Goal: Transaction & Acquisition: Purchase product/service

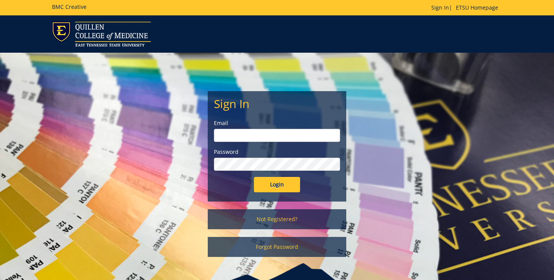
type input "maupinjd@etsu.edu"
click at [277, 185] on input "Login" at bounding box center [277, 184] width 46 height 15
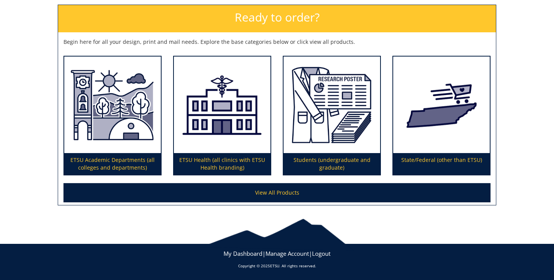
scroll to position [110, 0]
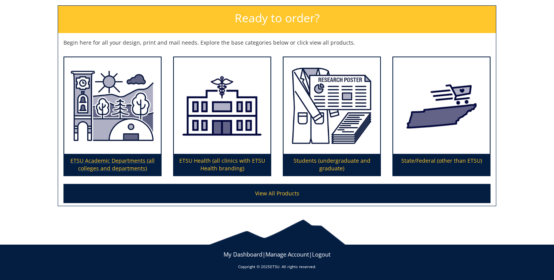
click at [114, 164] on p "ETSU Academic Departments (all colleges and departments)" at bounding box center [112, 165] width 97 height 22
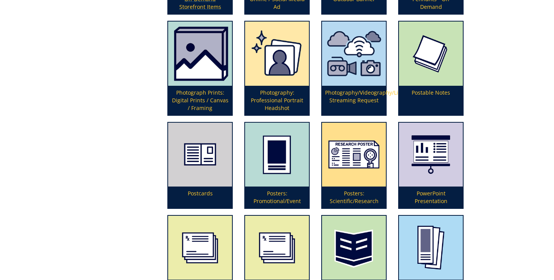
scroll to position [1737, 0]
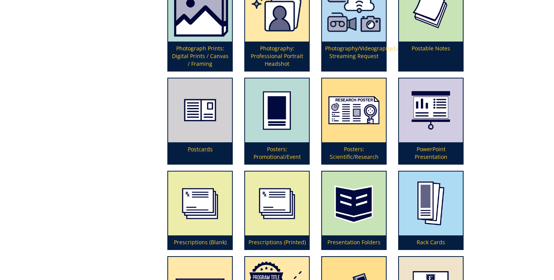
click at [203, 147] on p "Postcards" at bounding box center [200, 153] width 64 height 22
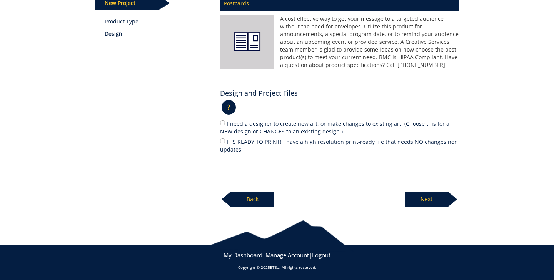
scroll to position [112, 0]
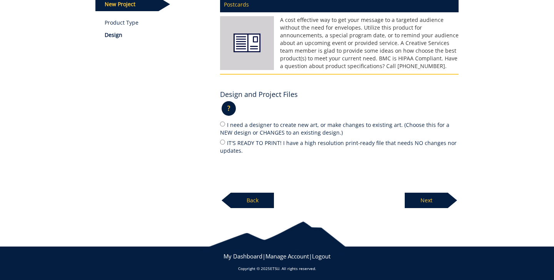
click at [224, 141] on input "IT'S READY TO PRINT! I have a high resolution print-ready file that needs NO ch…" at bounding box center [222, 142] width 5 height 5
radio input "true"
click at [420, 198] on p "Next" at bounding box center [426, 200] width 43 height 15
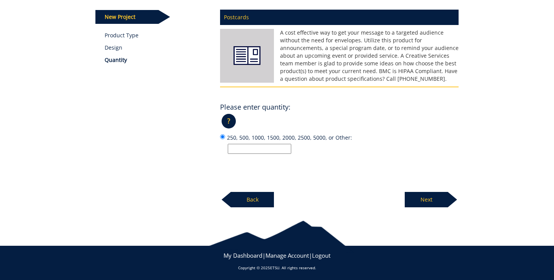
click at [276, 148] on input "250, 500, 1000, 1500, 2000, 2500, 5000, or Other:" at bounding box center [260, 149] width 64 height 10
type input "250"
click at [421, 196] on p "Next" at bounding box center [426, 199] width 43 height 15
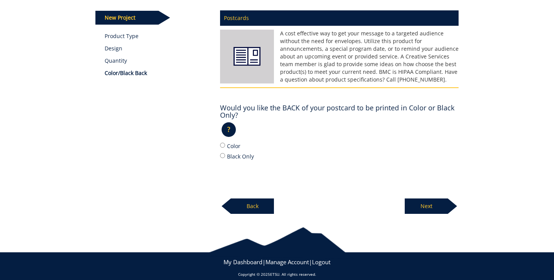
click at [228, 145] on label "Color" at bounding box center [339, 146] width 239 height 8
click at [225, 145] on input "Color" at bounding box center [222, 145] width 5 height 5
radio input "true"
click at [420, 208] on p "Next" at bounding box center [426, 206] width 43 height 15
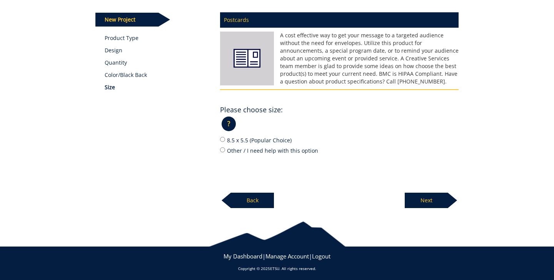
click at [241, 140] on label "8.5 x 5.5 (Popular Choice)" at bounding box center [339, 140] width 239 height 8
click at [225, 140] on input "8.5 x 5.5 (Popular Choice)" at bounding box center [222, 139] width 5 height 5
radio input "true"
click at [428, 204] on p "Next" at bounding box center [426, 200] width 43 height 15
click at [237, 140] on label "12 pt. C2S (Popular Choice)" at bounding box center [339, 140] width 239 height 8
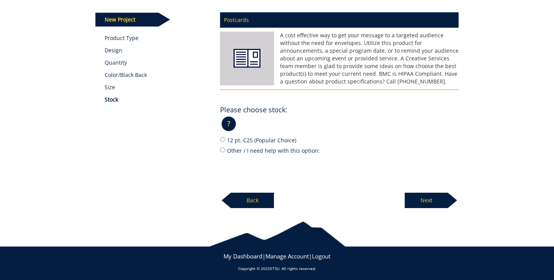
click at [225, 140] on input "12 pt. C2S (Popular Choice)" at bounding box center [222, 139] width 5 height 5
radio input "true"
click at [422, 198] on p "Next" at bounding box center [426, 200] width 43 height 15
click at [224, 151] on input "No" at bounding box center [222, 149] width 5 height 5
radio input "true"
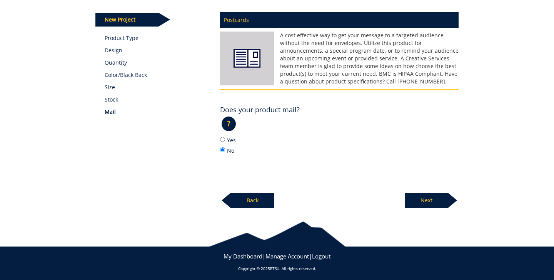
click at [420, 200] on p "Next" at bounding box center [426, 200] width 43 height 15
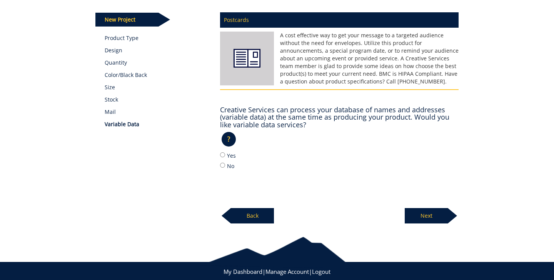
click at [220, 163] on input "No" at bounding box center [222, 165] width 5 height 5
radio input "true"
click at [424, 212] on p "Next" at bounding box center [426, 215] width 43 height 15
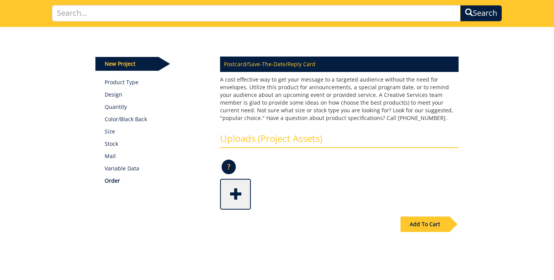
scroll to position [70, 0]
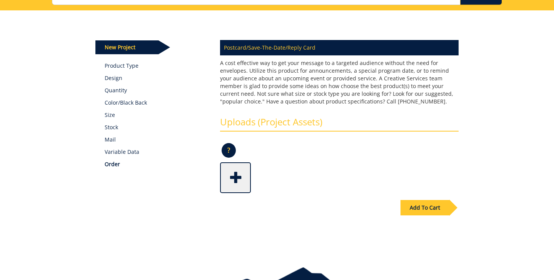
click at [241, 177] on span at bounding box center [236, 177] width 31 height 27
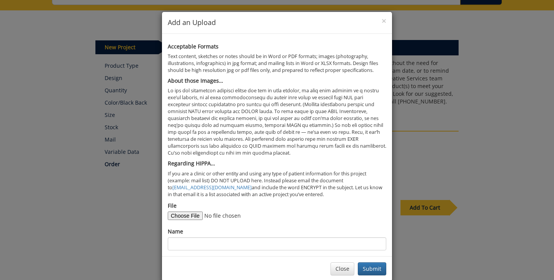
click at [192, 212] on input "File" at bounding box center [220, 216] width 105 height 8
type input "C:\fakepath\ETSU-winter-session-postcard.pdf"
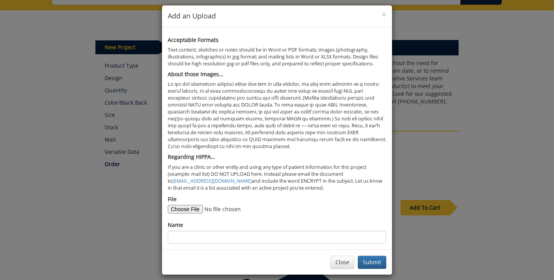
scroll to position [6, 0]
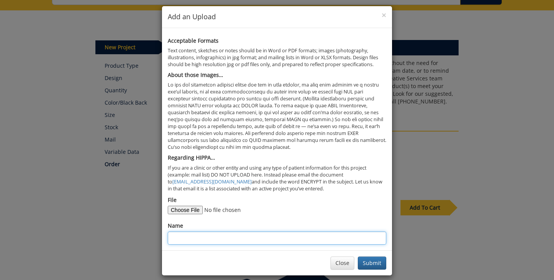
click at [289, 232] on input "Name" at bounding box center [277, 238] width 219 height 13
type input "Jennifer Maupin"
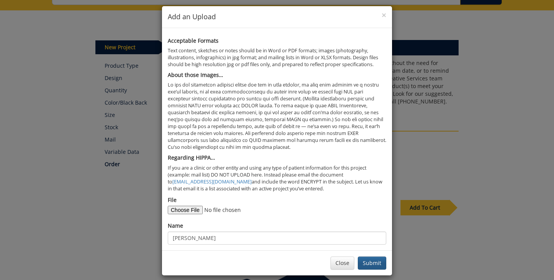
click at [375, 257] on button "Submit" at bounding box center [372, 263] width 28 height 13
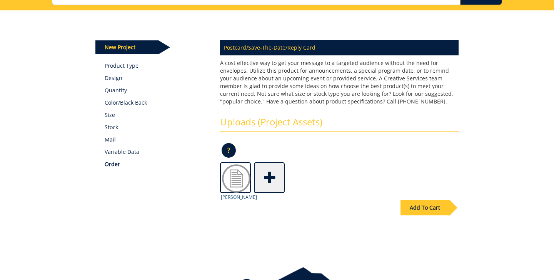
click at [234, 184] on img at bounding box center [236, 178] width 31 height 31
click at [239, 196] on div "Add To Cart" at bounding box center [277, 224] width 375 height 60
click at [239, 178] on img at bounding box center [236, 178] width 31 height 31
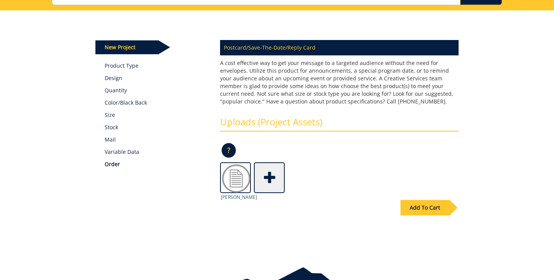
click at [239, 178] on img at bounding box center [236, 178] width 31 height 31
click at [429, 204] on div "Add To Cart" at bounding box center [425, 207] width 49 height 15
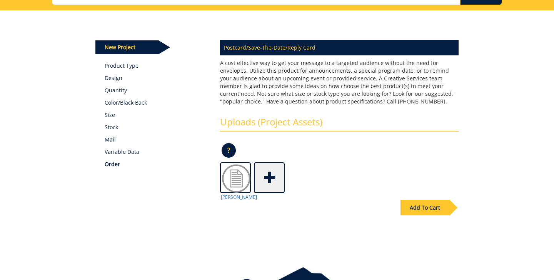
scroll to position [64, 0]
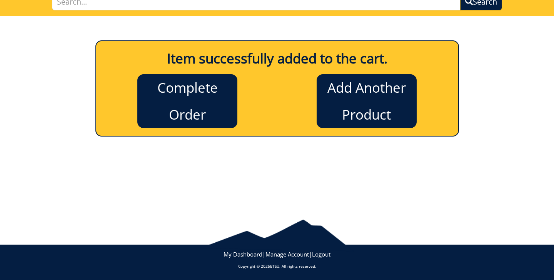
click at [188, 106] on link "Complete Order" at bounding box center [187, 101] width 100 height 54
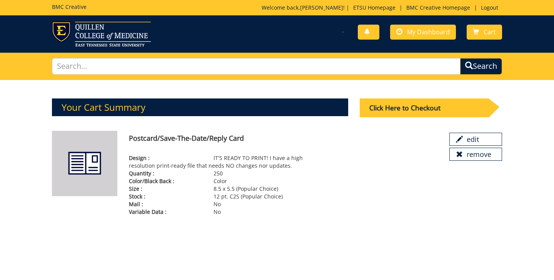
click at [380, 109] on div "Click Here to Checkout" at bounding box center [424, 108] width 129 height 19
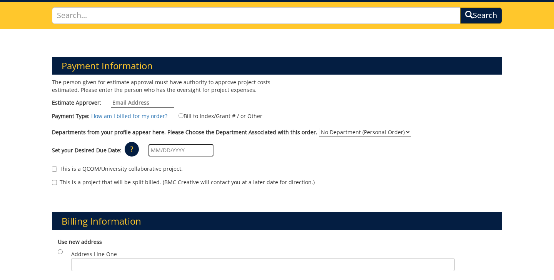
scroll to position [53, 0]
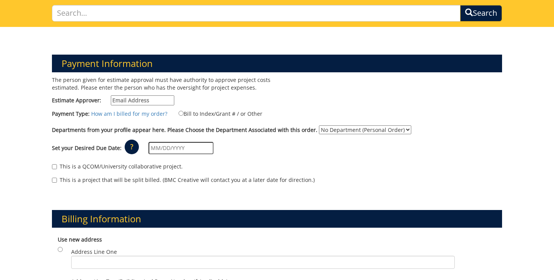
type input "m"
click at [174, 99] on input "Estimate Approver:" at bounding box center [143, 100] width 64 height 10
type input "maupinjd@etsu.edu"
click at [183, 112] on input "Bill to Index/Grant # / or Other" at bounding box center [181, 113] width 5 height 5
radio input "true"
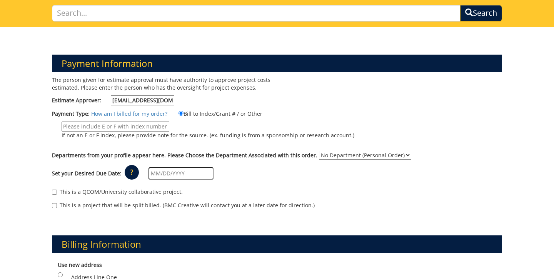
click at [158, 126] on input "If not an E or F index, please provide note for the source. (ex. funding is fro…" at bounding box center [116, 127] width 108 height 10
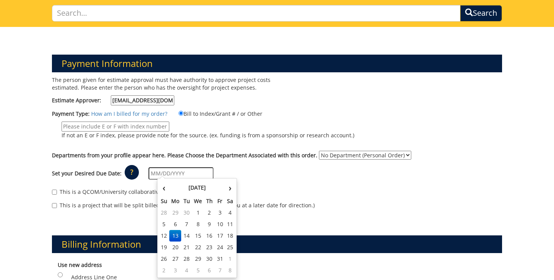
click at [174, 171] on input "text" at bounding box center [181, 173] width 65 height 12
click at [219, 258] on td "31" at bounding box center [220, 259] width 10 height 12
type input "[DATE]"
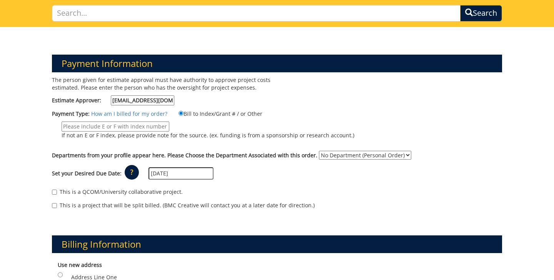
click at [257, 175] on div "Set your Desired Due Date: ? × How long will my project take to finish? : Pleas…" at bounding box center [277, 173] width 462 height 21
click at [124, 124] on input "If not an E or F index, please provide note for the source. (ex. funding is fro…" at bounding box center [116, 127] width 108 height 10
type input "40070-100000-E7530"
select select "183"
click at [304, 170] on div "Set your Desired Due Date: ? × How long will my project take to finish? : Pleas…" at bounding box center [277, 173] width 462 height 21
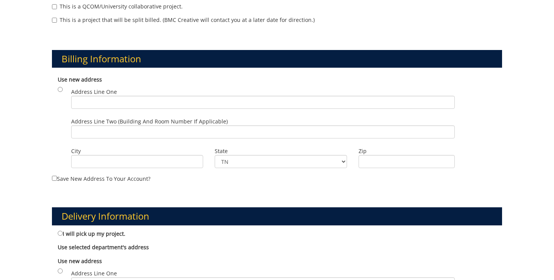
scroll to position [240, 0]
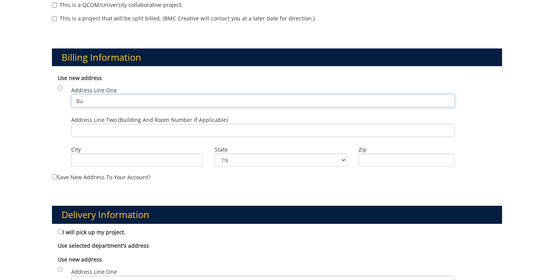
type input "B"
type input "2"
type input "102 Burgin Dossett"
type input "Johnson City"
type input "37614"
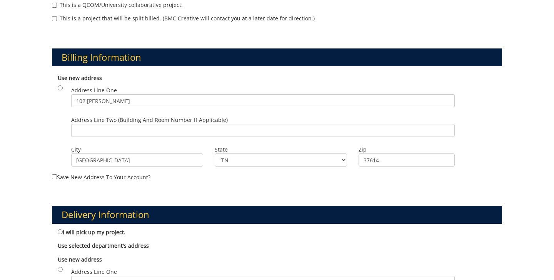
click at [258, 193] on div "Delivery Information I will pick up my project. Use selected department's addre…" at bounding box center [277, 277] width 462 height 181
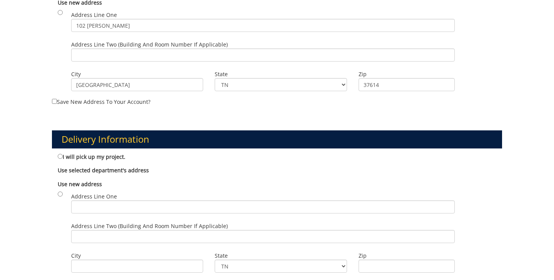
scroll to position [321, 0]
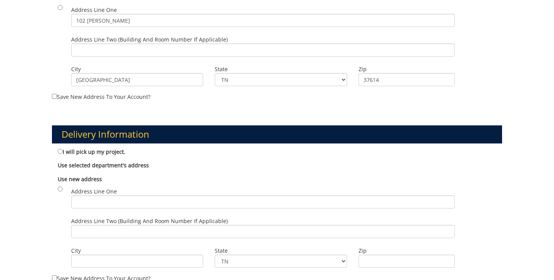
click at [60, 149] on input "I will pick up my project." at bounding box center [60, 151] width 5 height 5
radio input "true"
click at [230, 172] on div "Use new address Address Line One Address Line Two (Building and Room Number if …" at bounding box center [277, 223] width 450 height 102
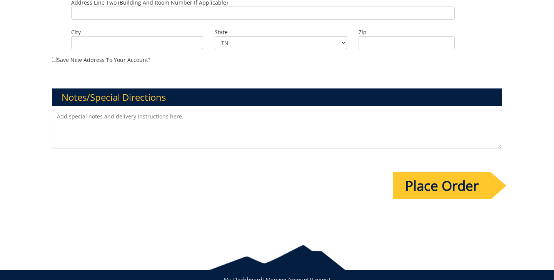
scroll to position [541, 0]
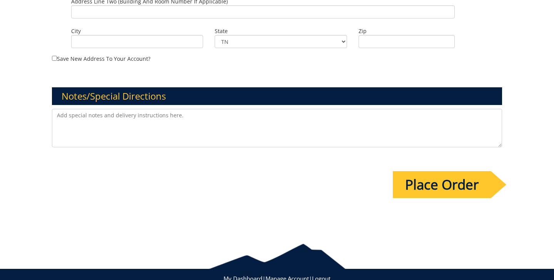
click at [467, 176] on input "Place Order" at bounding box center [442, 184] width 98 height 27
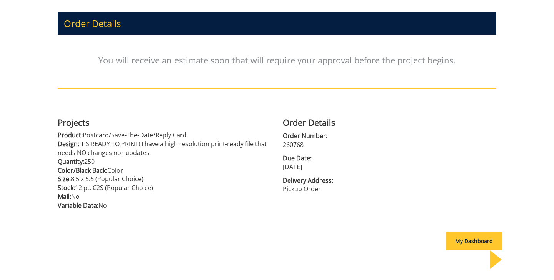
scroll to position [93, 0]
